Goal: Information Seeking & Learning: Find specific fact

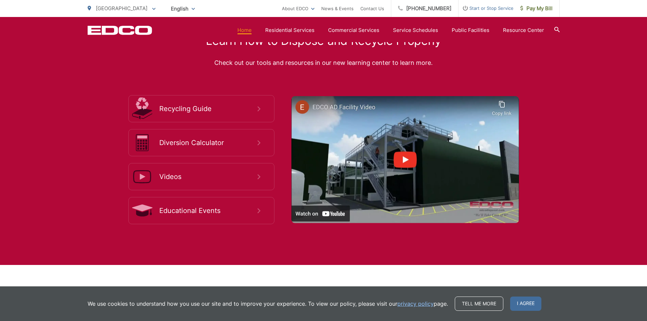
scroll to position [1257, 0]
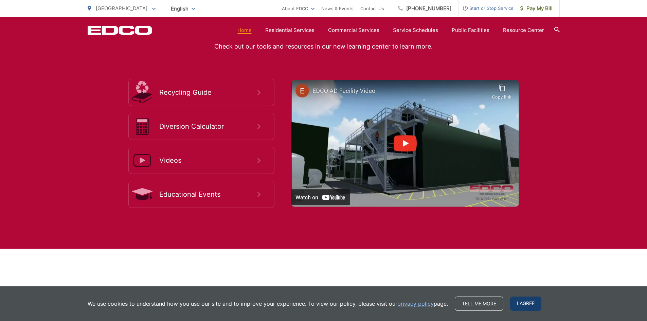
click at [526, 303] on span "I agree" at bounding box center [525, 304] width 31 height 14
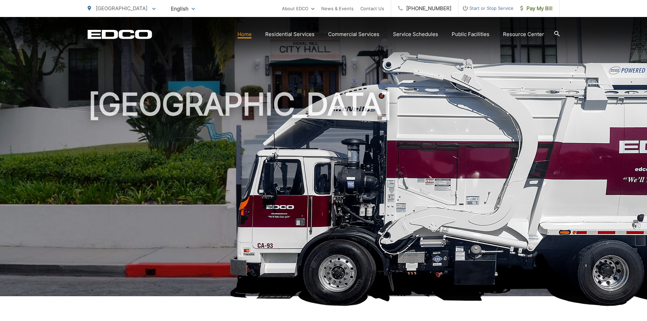
scroll to position [0, 0]
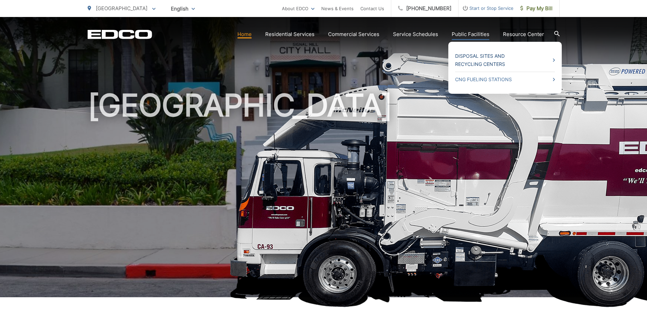
click at [477, 58] on link "Disposal Sites and Recycling Centers" at bounding box center [505, 60] width 100 height 16
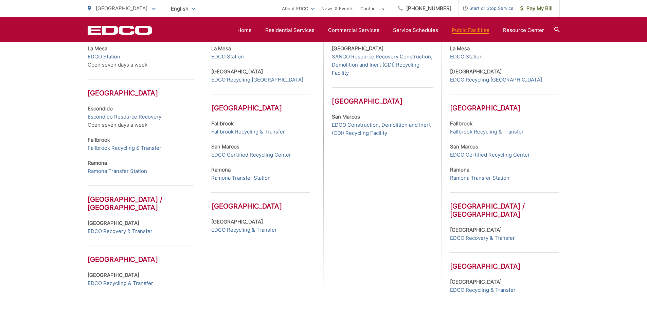
scroll to position [251, 0]
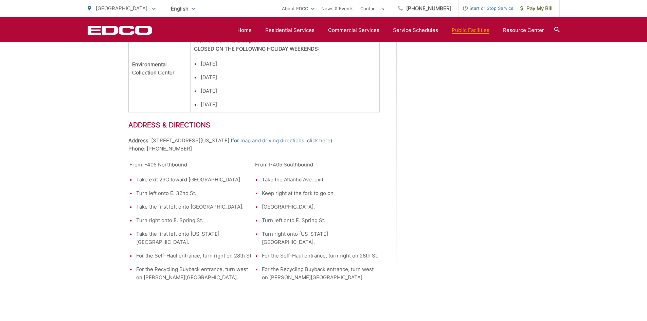
scroll to position [917, 0]
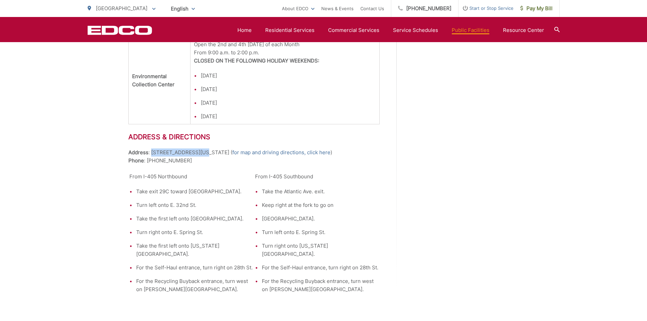
drag, startPoint x: 197, startPoint y: 144, endPoint x: 151, endPoint y: 141, distance: 46.6
click at [151, 148] on p "Address : 2755 California Ave. ( for map and driving directions, click here ) P…" at bounding box center [253, 156] width 251 height 16
copy p "2755 California Ave"
